Goal: Information Seeking & Learning: Understand process/instructions

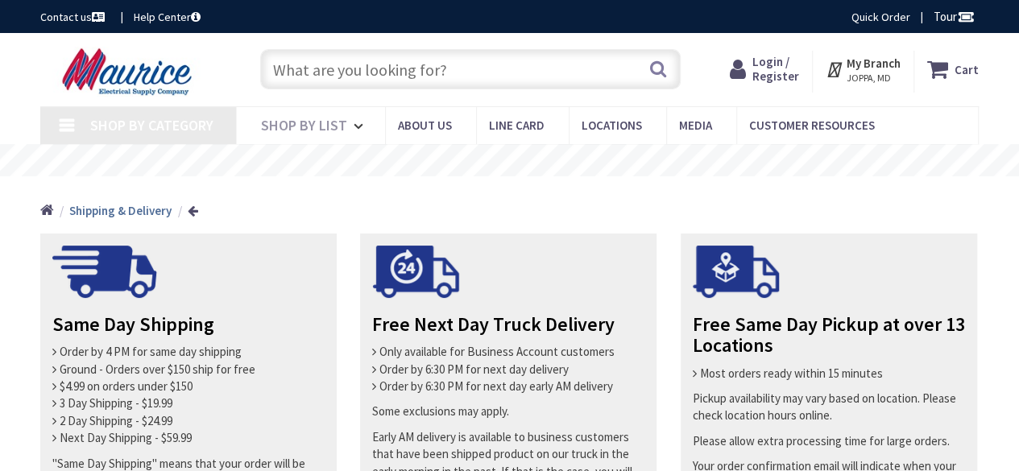
type input "[GEOGRAPHIC_DATA], [GEOGRAPHIC_DATA]"
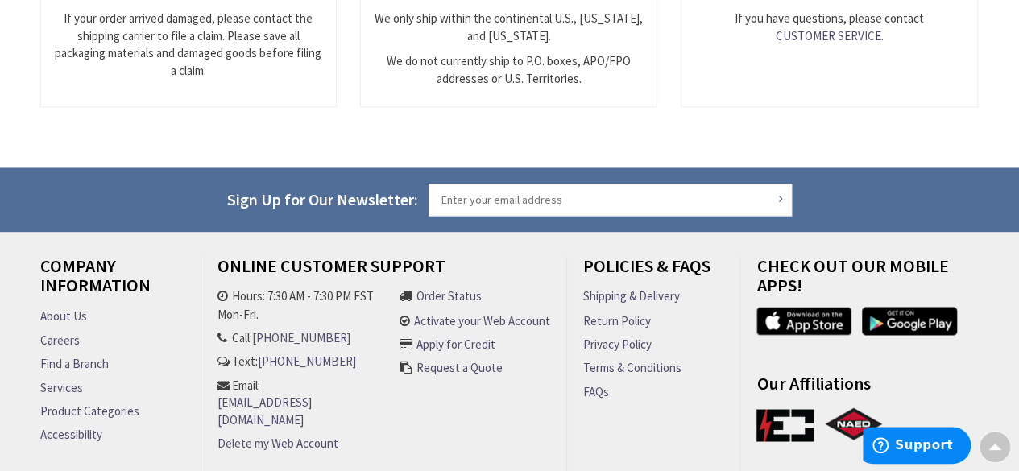
scroll to position [1286, 0]
